Goal: Transaction & Acquisition: Purchase product/service

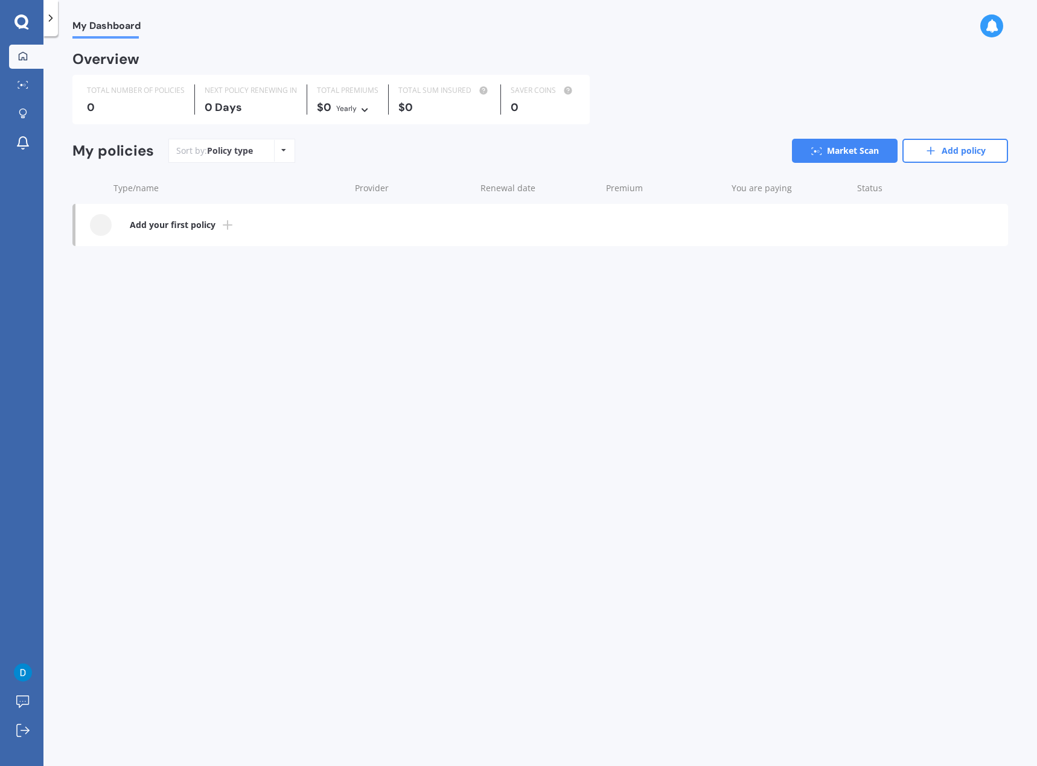
click at [168, 224] on b "Add your first policy" at bounding box center [173, 225] width 86 height 12
click at [281, 144] on div "Policy type Alphabetical Date added Renewing next" at bounding box center [283, 151] width 19 height 22
click at [337, 146] on div "Sort by: Policy type Policy type Alphabetical Date added Renewing next Market S…" at bounding box center [587, 151] width 839 height 24
click at [53, 24] on icon at bounding box center [51, 18] width 12 height 12
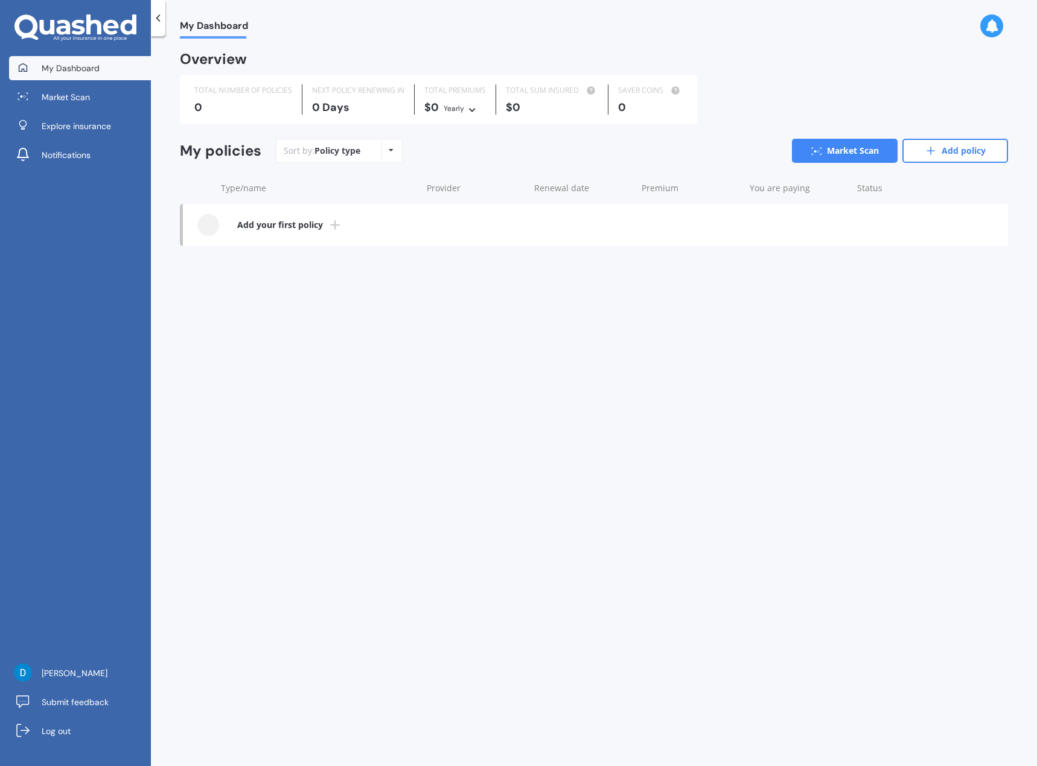
click at [91, 102] on link "Market Scan" at bounding box center [80, 97] width 142 height 24
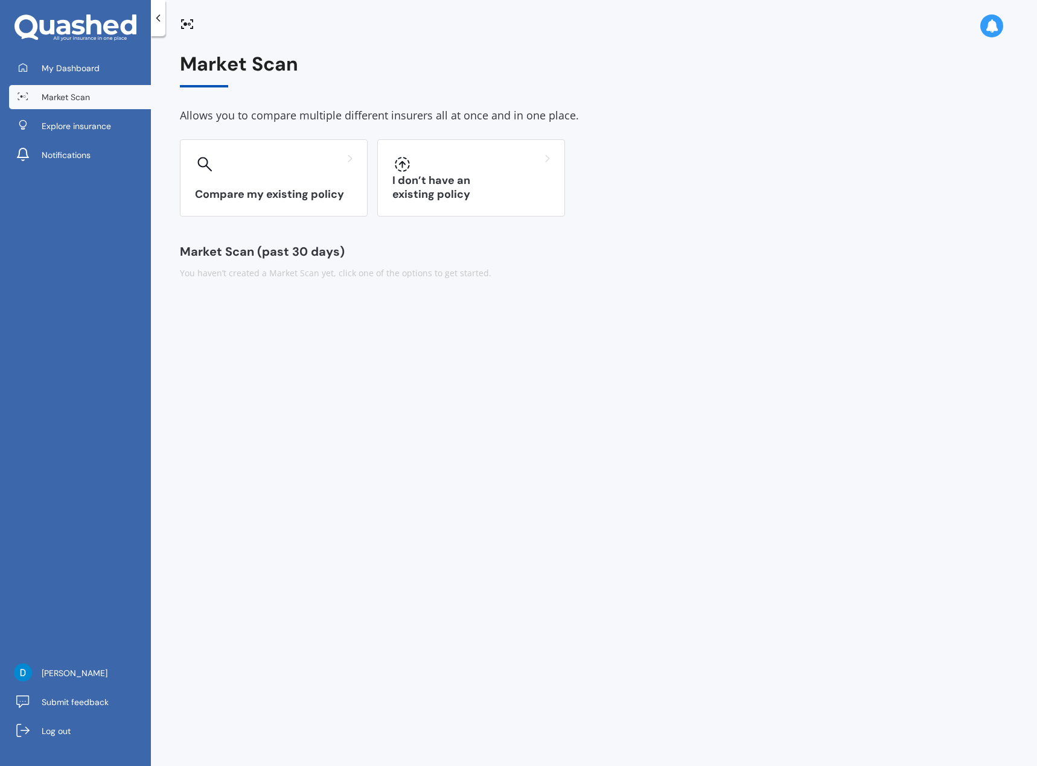
click at [436, 173] on div at bounding box center [470, 163] width 157 height 19
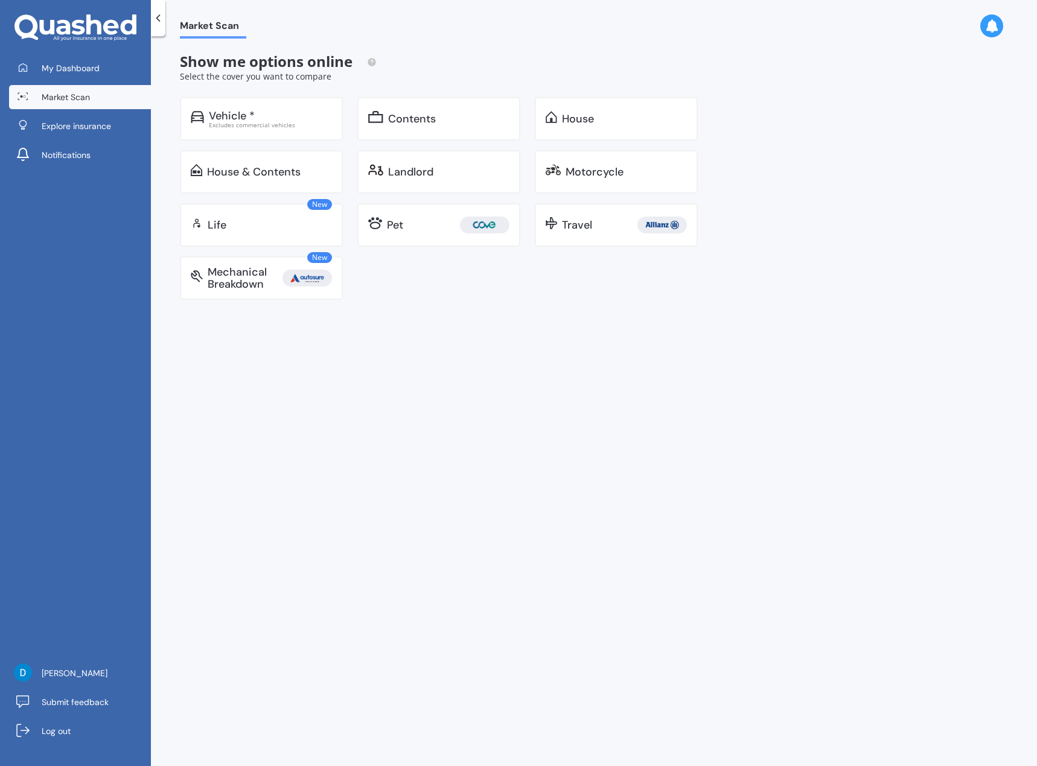
click at [268, 122] on div "Excludes commercial vehicles" at bounding box center [270, 125] width 123 height 6
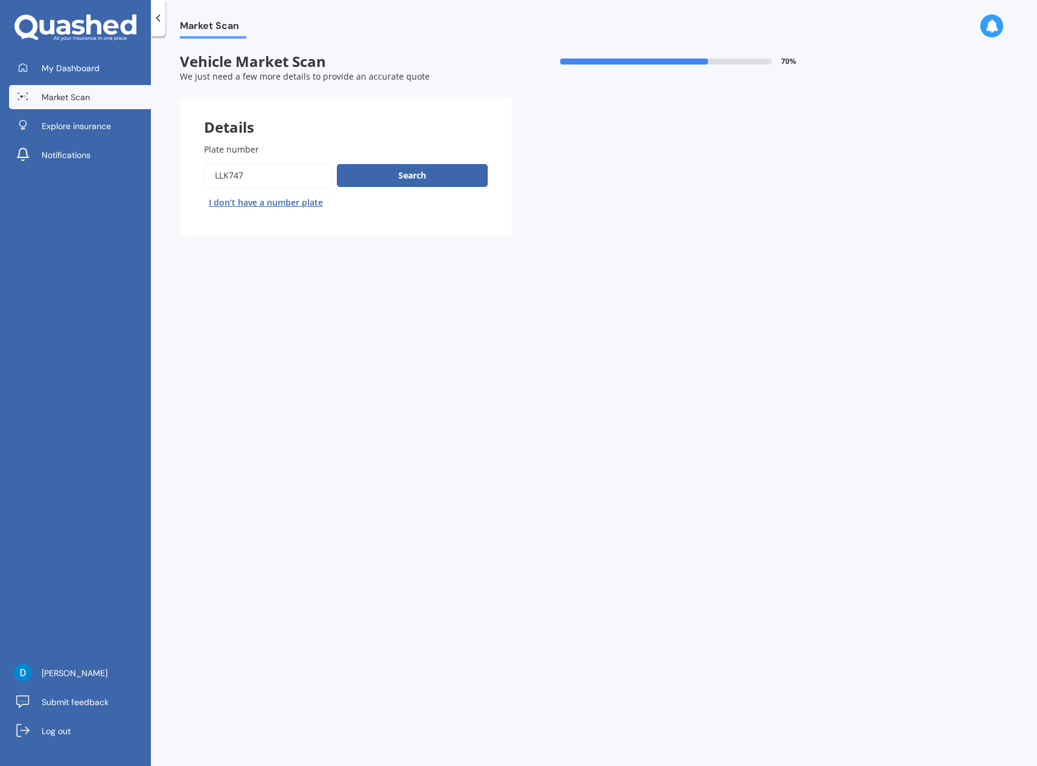
drag, startPoint x: 264, startPoint y: 178, endPoint x: 89, endPoint y: 166, distance: 174.8
click at [89, 166] on div "My Dashboard Market Scan Explore insurance Notifications [PERSON_NAME] Submit f…" at bounding box center [518, 383] width 1037 height 766
type input "LDJ192"
click at [406, 178] on button "Search" at bounding box center [412, 175] width 151 height 23
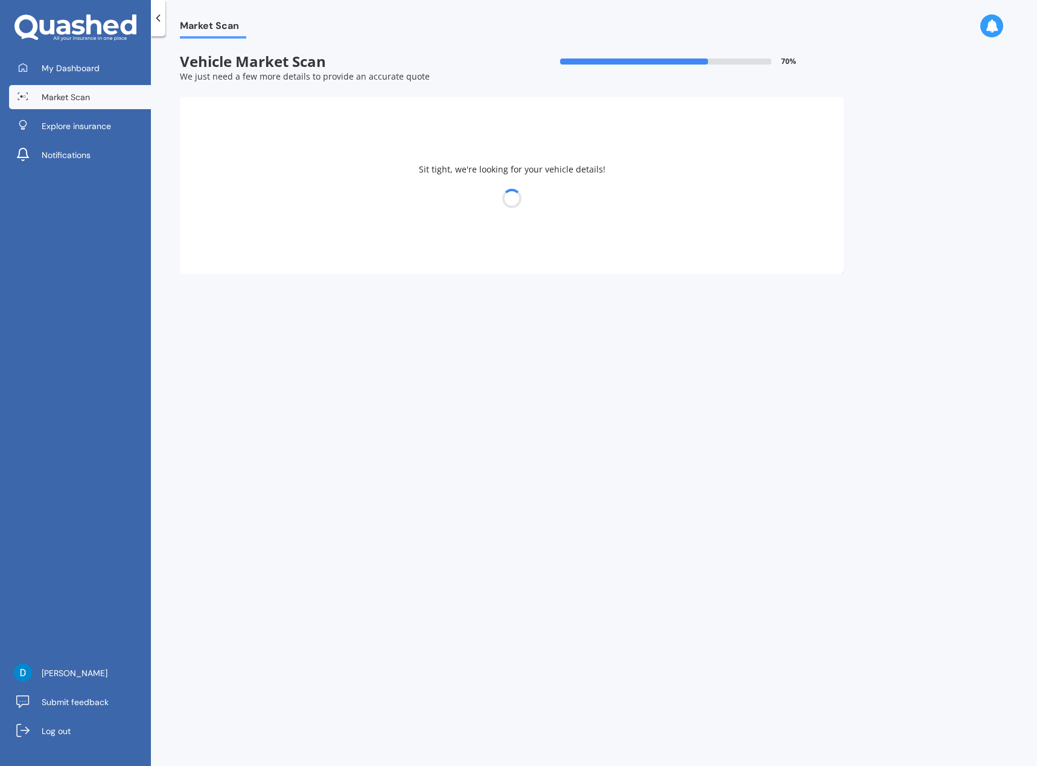
select select "AUDI"
select select "A4"
select select "16"
select select "05"
select select "1978"
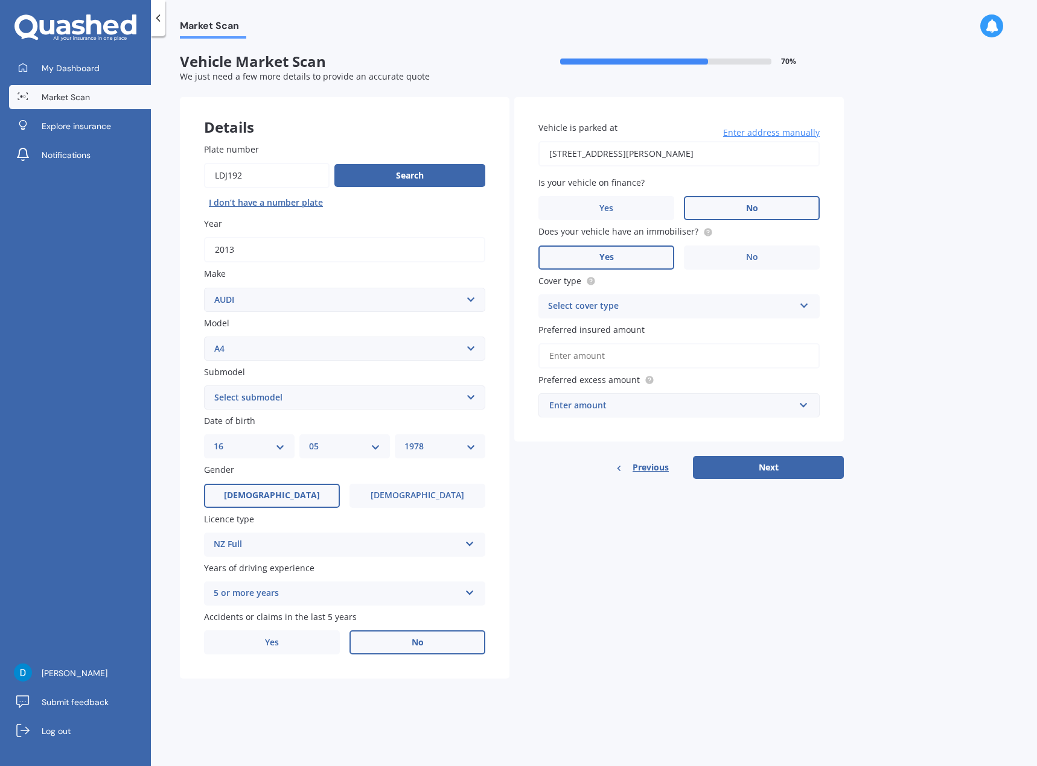
click at [609, 305] on div "Select cover type" at bounding box center [671, 306] width 246 height 14
click at [594, 331] on span "Comprehensive" at bounding box center [581, 329] width 64 height 11
click at [611, 359] on input "Preferred insured amount" at bounding box center [678, 355] width 281 height 25
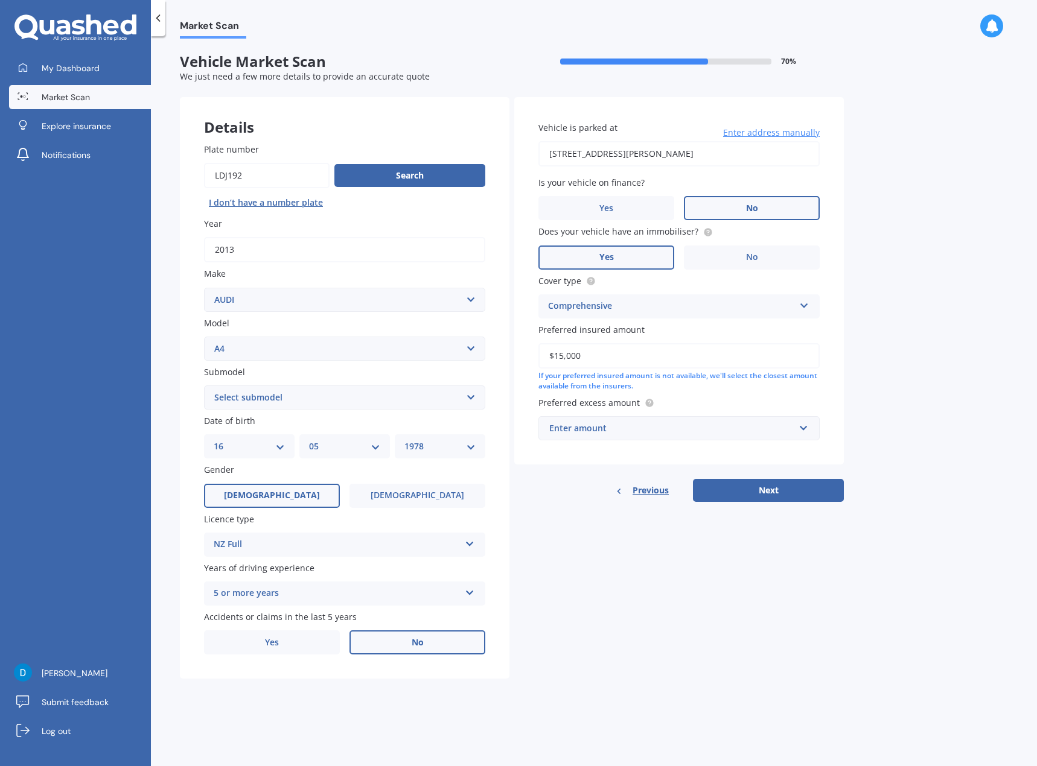
type input "$15,000"
click at [741, 424] on div "Enter amount" at bounding box center [671, 428] width 245 height 13
click at [598, 534] on div "$1,000" at bounding box center [679, 540] width 280 height 22
click at [752, 490] on button "Next" at bounding box center [768, 490] width 151 height 23
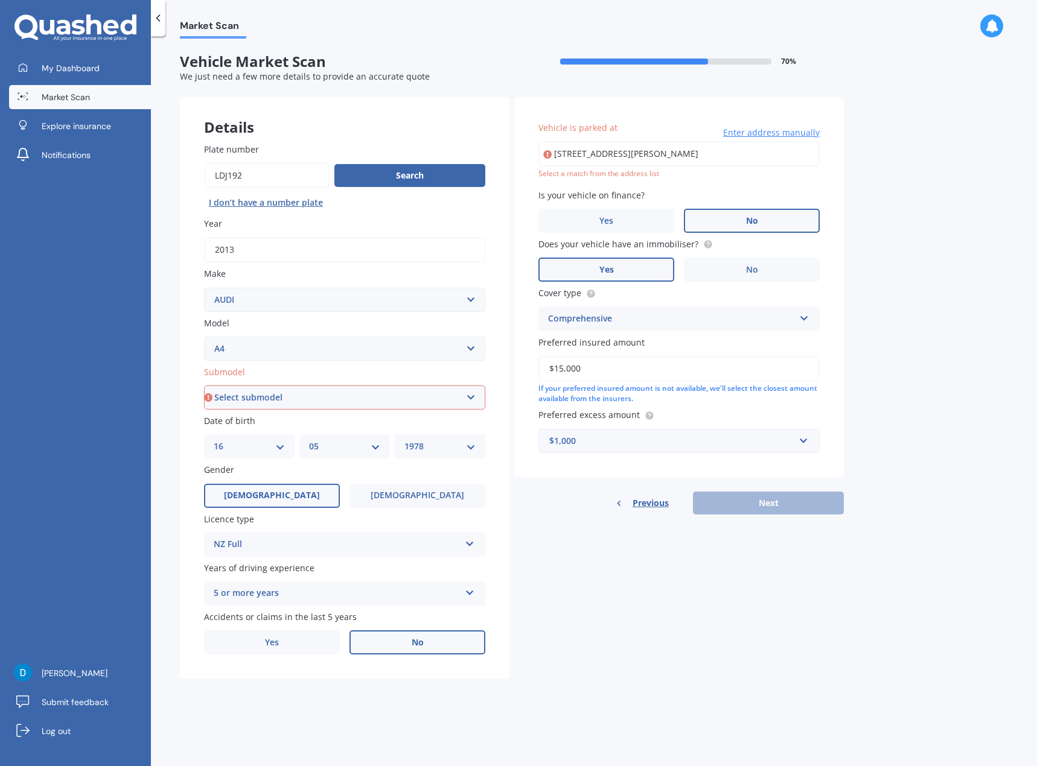
click at [372, 398] on select "Select submodel 1.8 1.8 T Multitronic 1.8 T Quattro 1.8 Turbo 1.9 TDI 2 2.0 T Q…" at bounding box center [344, 398] width 281 height 24
select select "2.0 TDI"
click at [204, 386] on select "Select submodel 1.8 1.8 T Multitronic 1.8 T Quattro 1.8 Turbo 1.9 TDI 2 2.0 T Q…" at bounding box center [344, 398] width 281 height 24
type input "[STREET_ADDRESS][PERSON_NAME]"
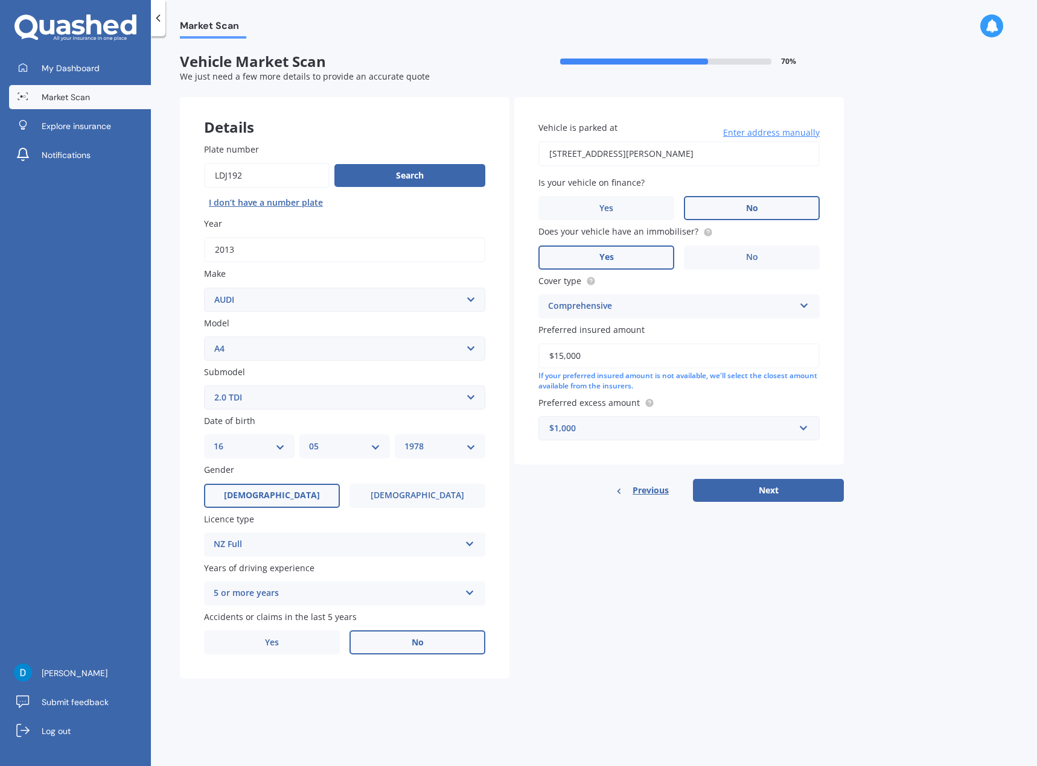
click at [774, 495] on button "Next" at bounding box center [768, 490] width 151 height 23
select select "16"
select select "05"
select select "1978"
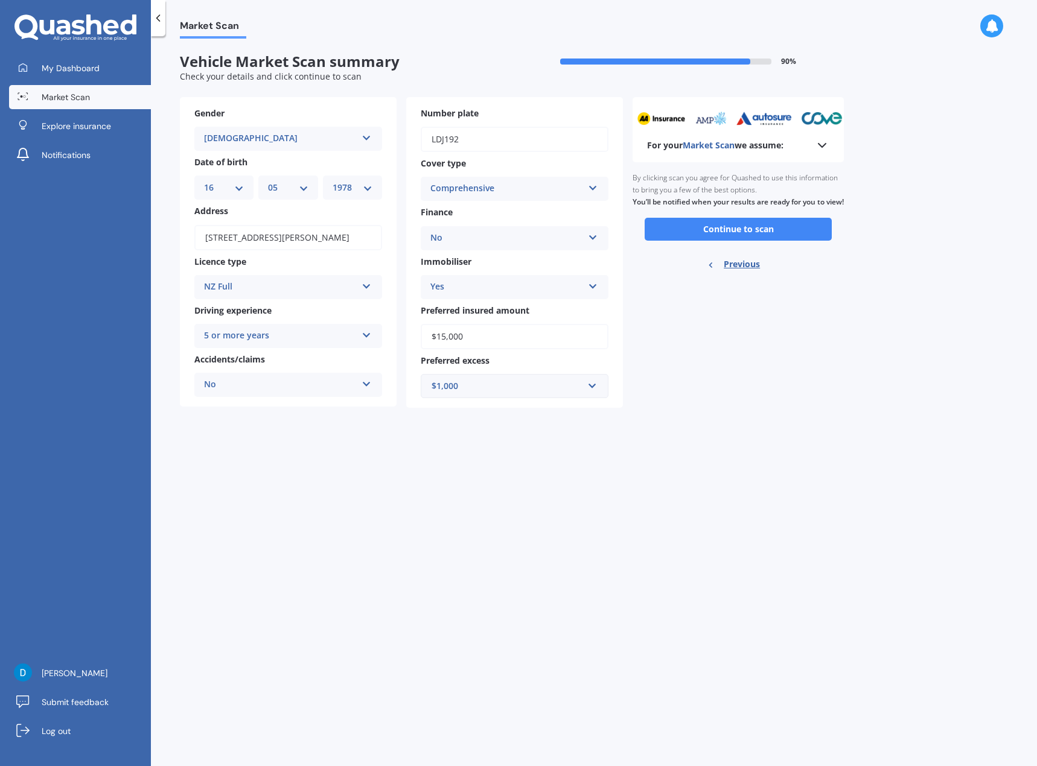
click at [726, 241] on button "Continue to scan" at bounding box center [737, 229] width 187 height 23
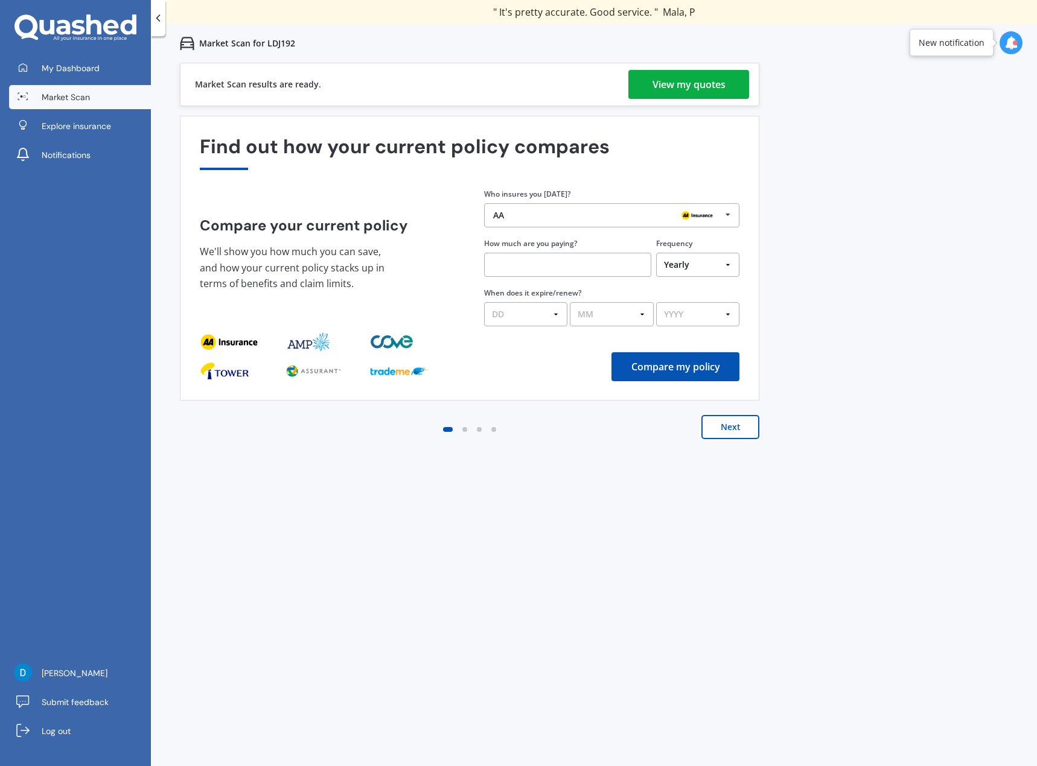
click at [684, 87] on div "View my quotes" at bounding box center [688, 84] width 73 height 29
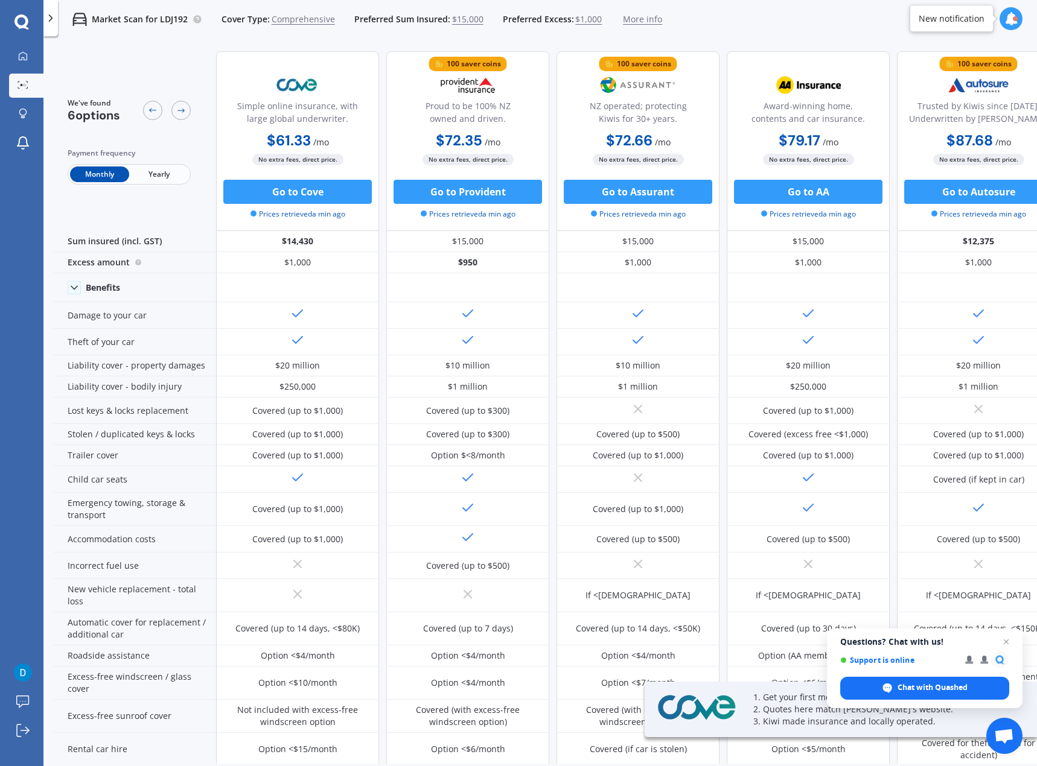
click at [174, 171] on span "Yearly" at bounding box center [158, 175] width 59 height 16
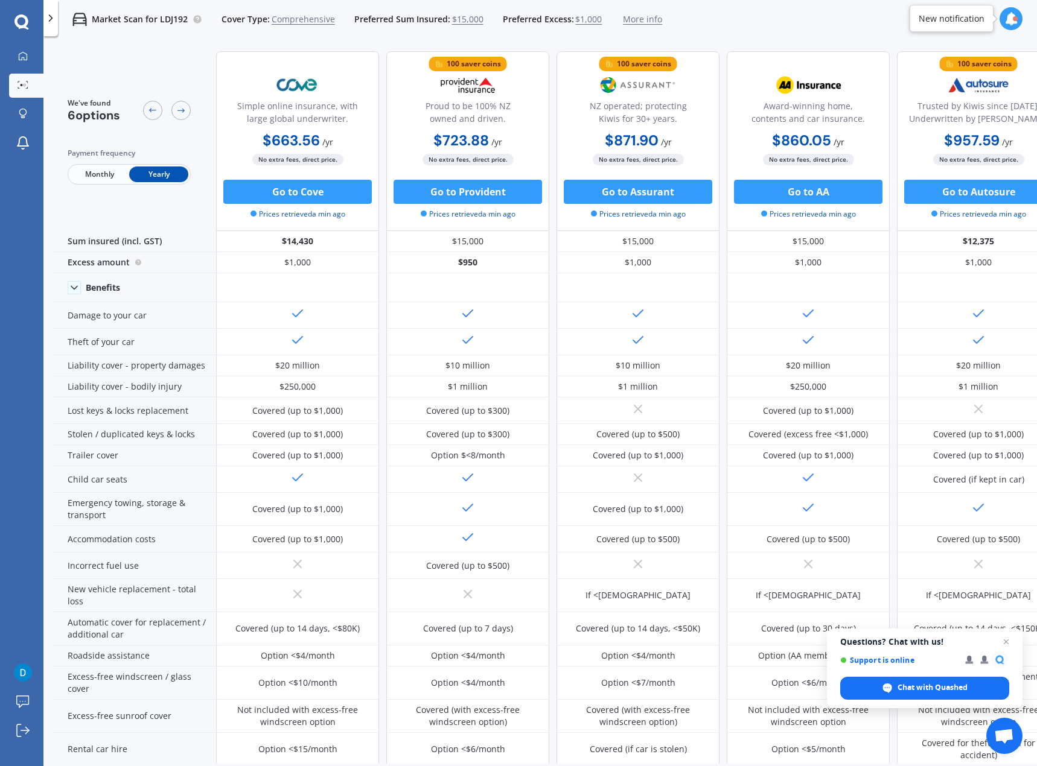
click at [284, 186] on button "Go to Cove" at bounding box center [297, 192] width 148 height 24
